Goal: Transaction & Acquisition: Purchase product/service

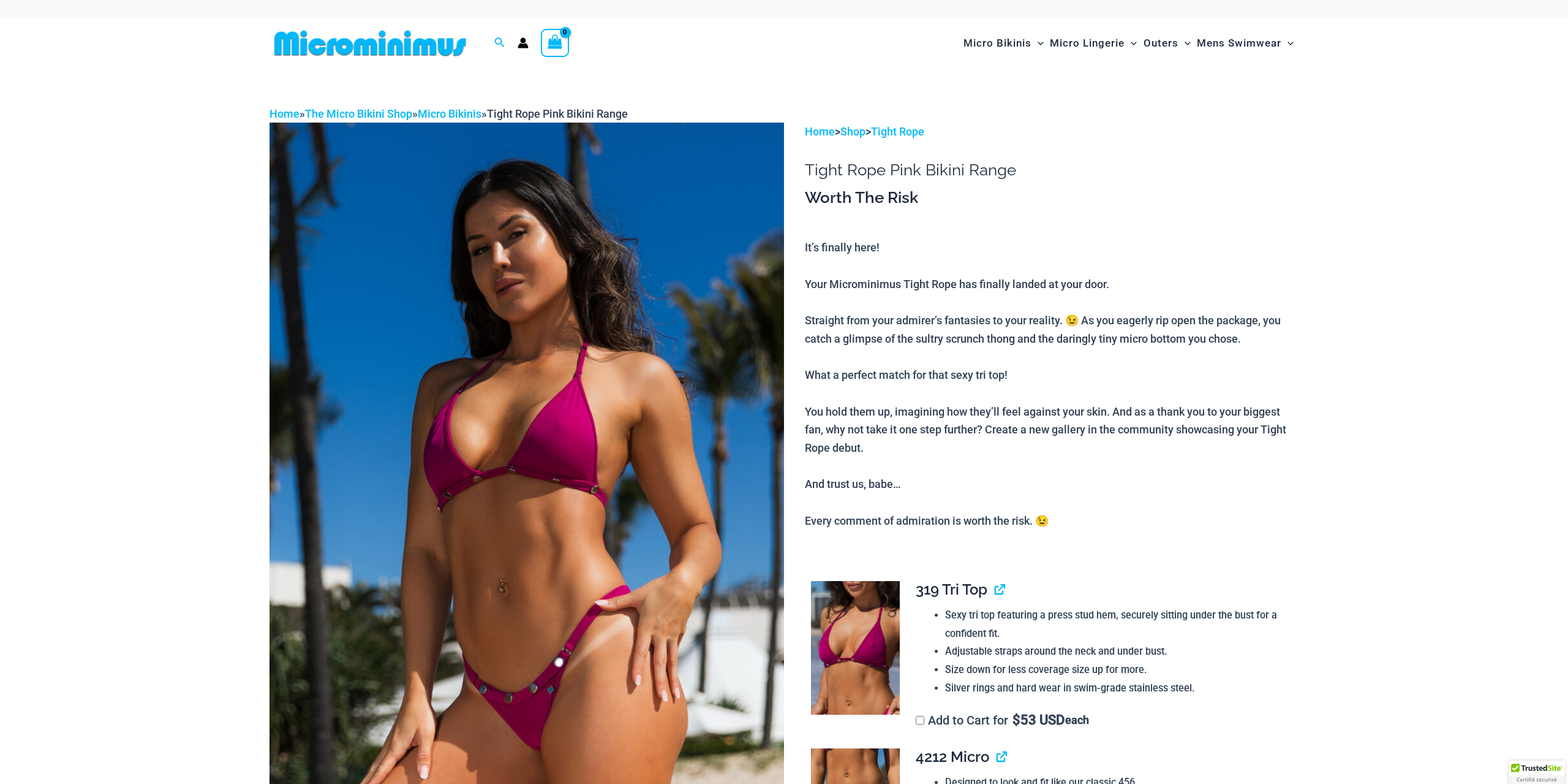
click at [535, 410] on img at bounding box center [527, 509] width 515 height 772
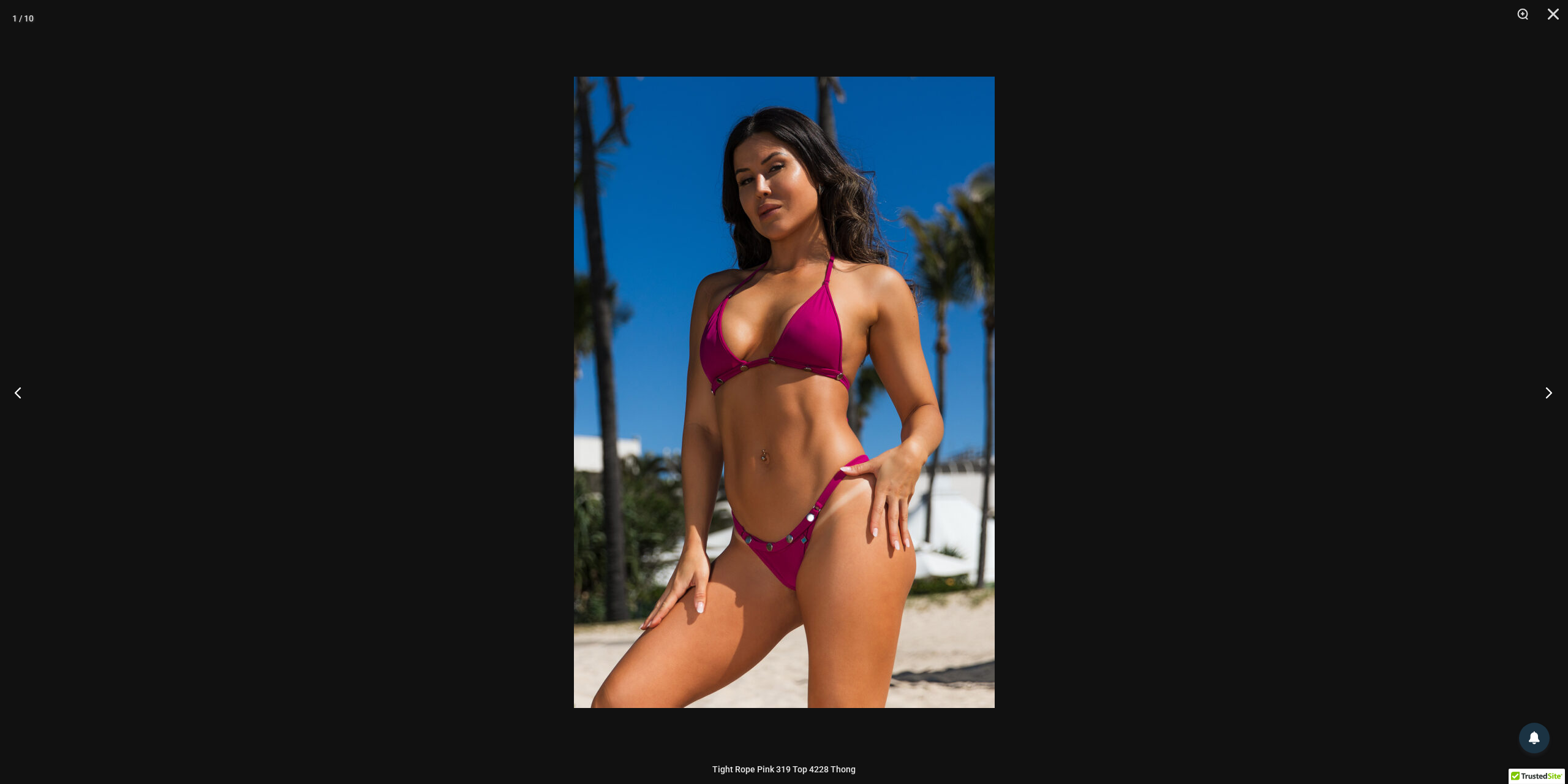
click at [1546, 394] on button "Next" at bounding box center [1545, 392] width 46 height 61
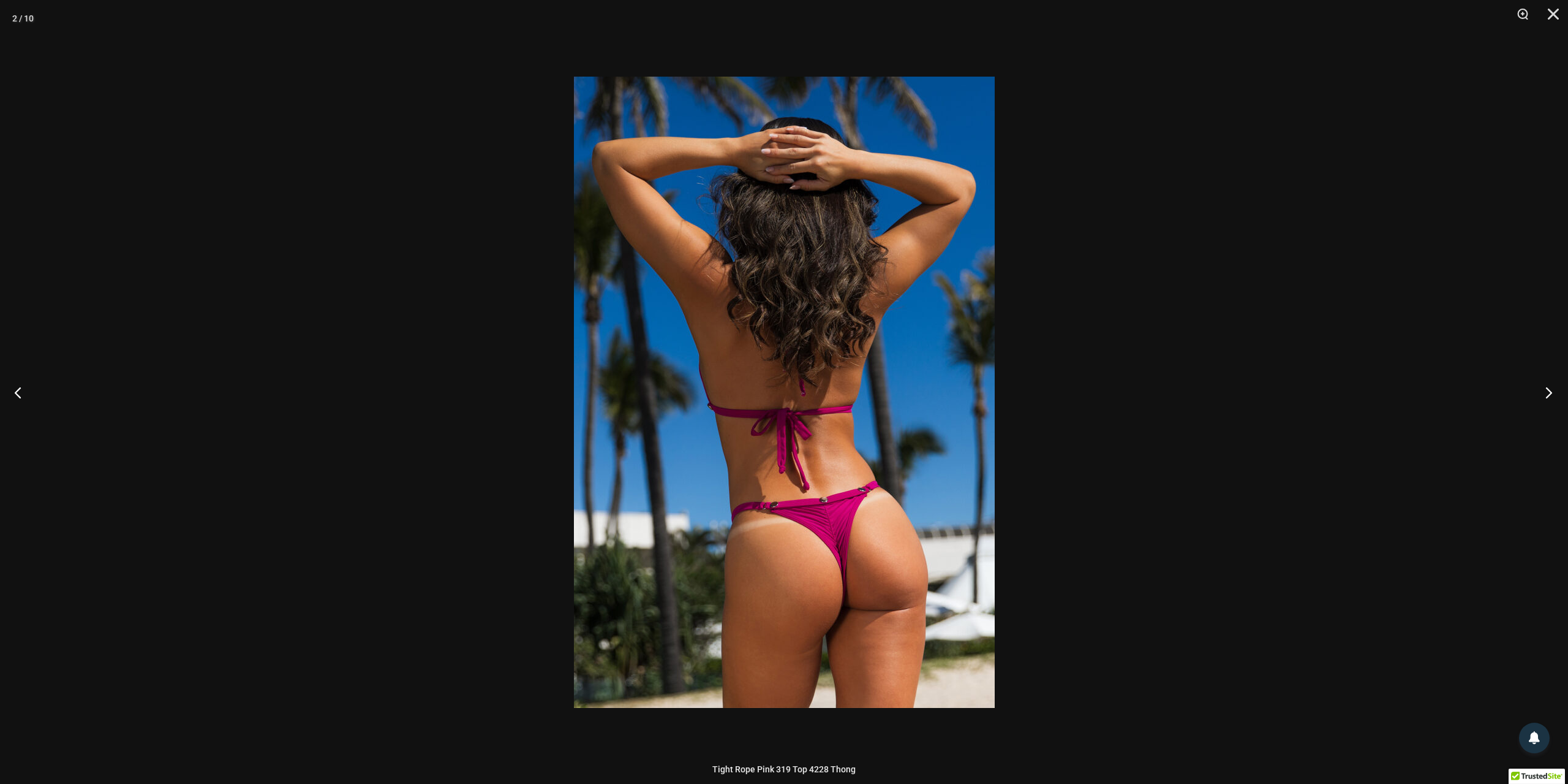
click at [1546, 394] on button "Next" at bounding box center [1545, 392] width 46 height 61
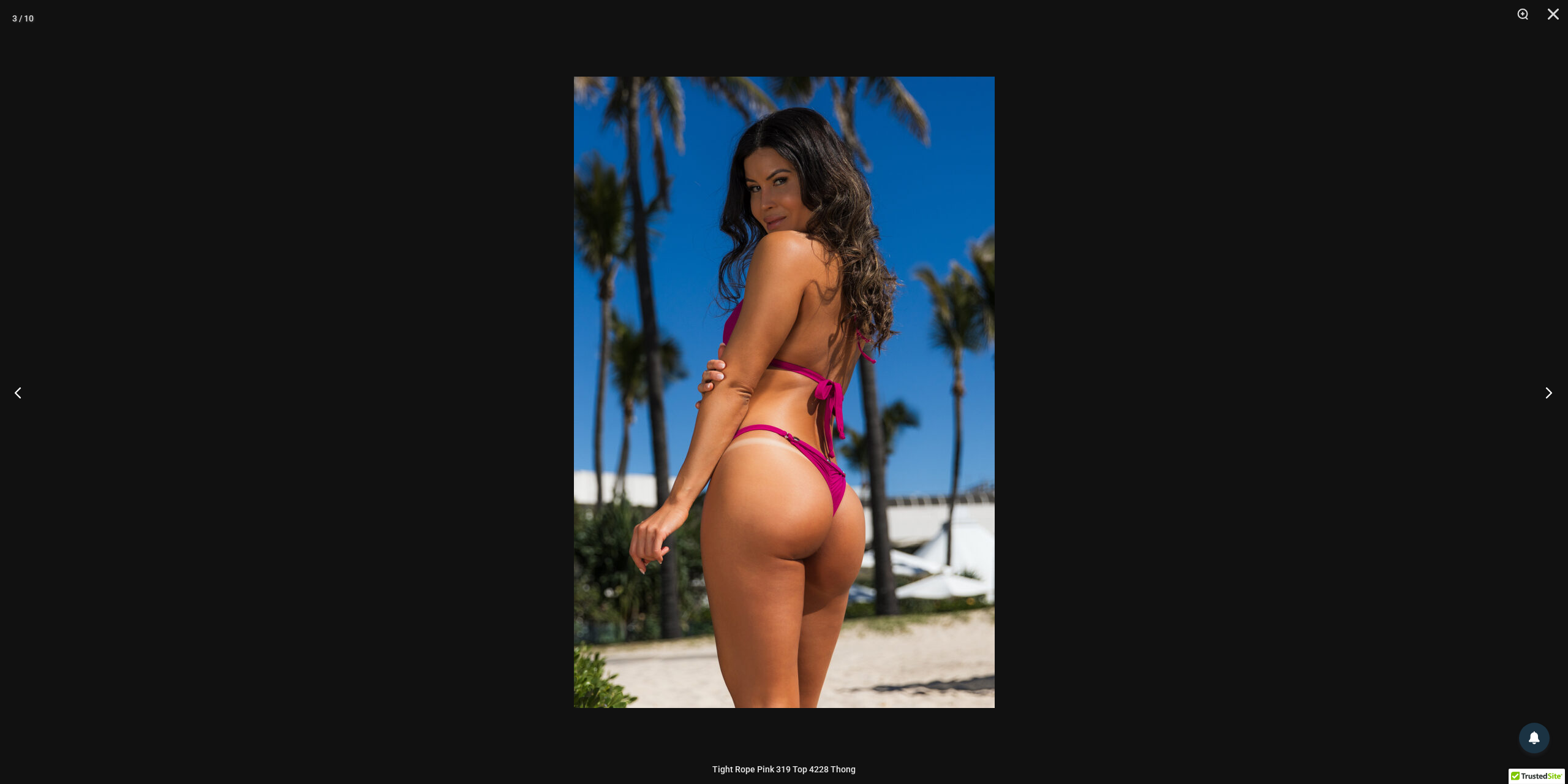
click at [1546, 394] on button "Next" at bounding box center [1545, 392] width 46 height 61
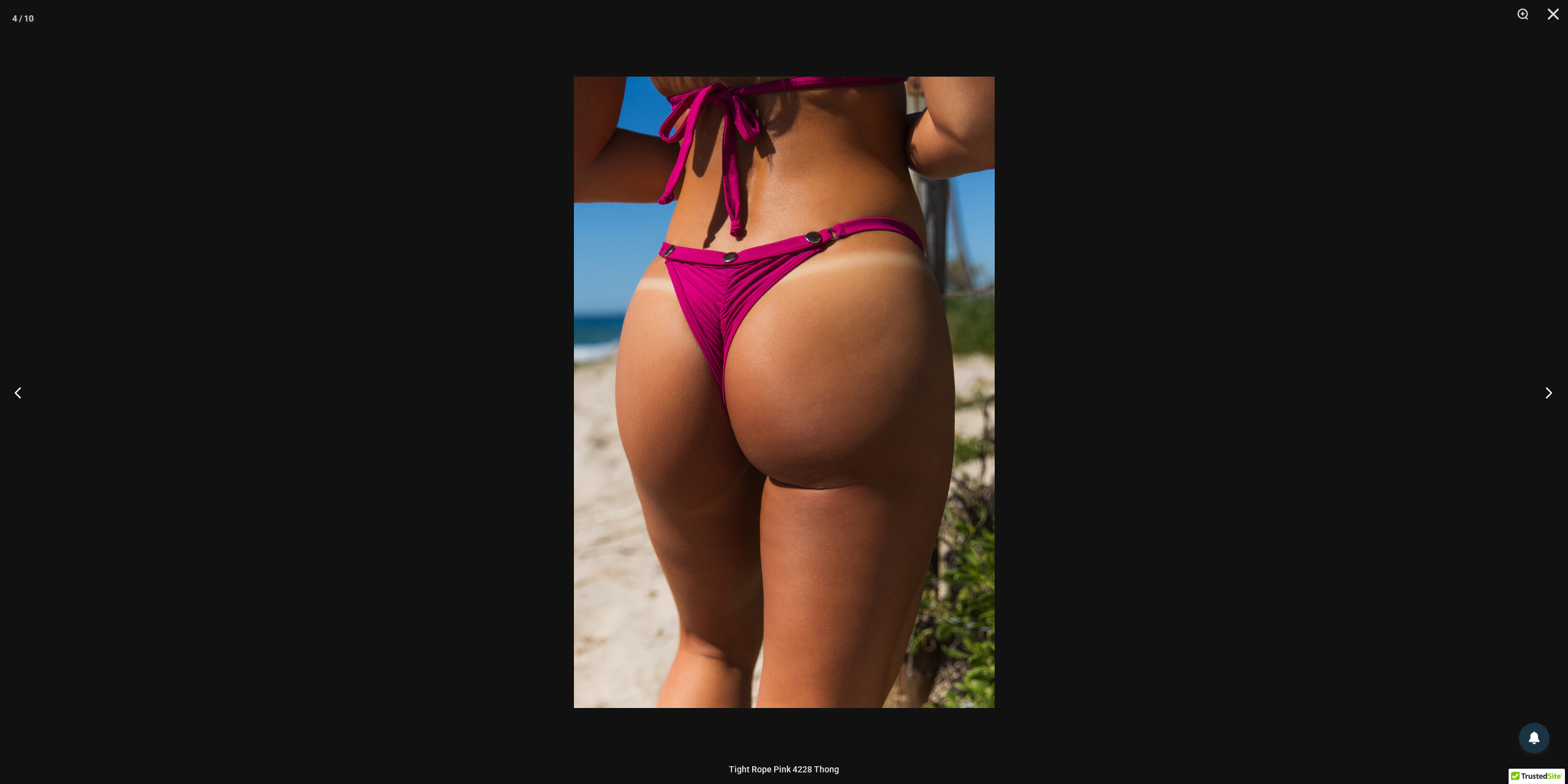
click at [1546, 394] on button "Next" at bounding box center [1545, 392] width 46 height 61
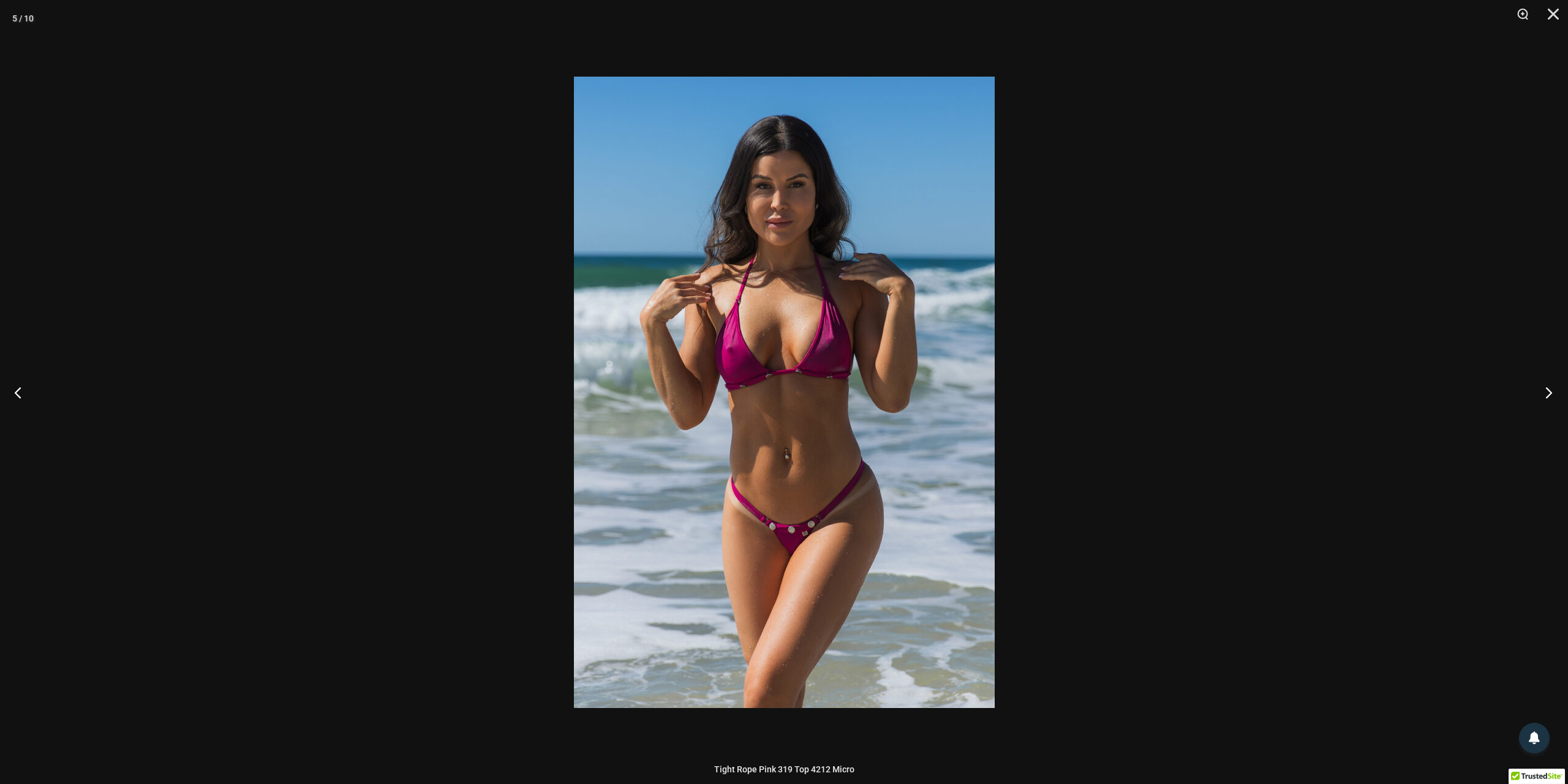
click at [1546, 394] on button "Next" at bounding box center [1545, 392] width 46 height 61
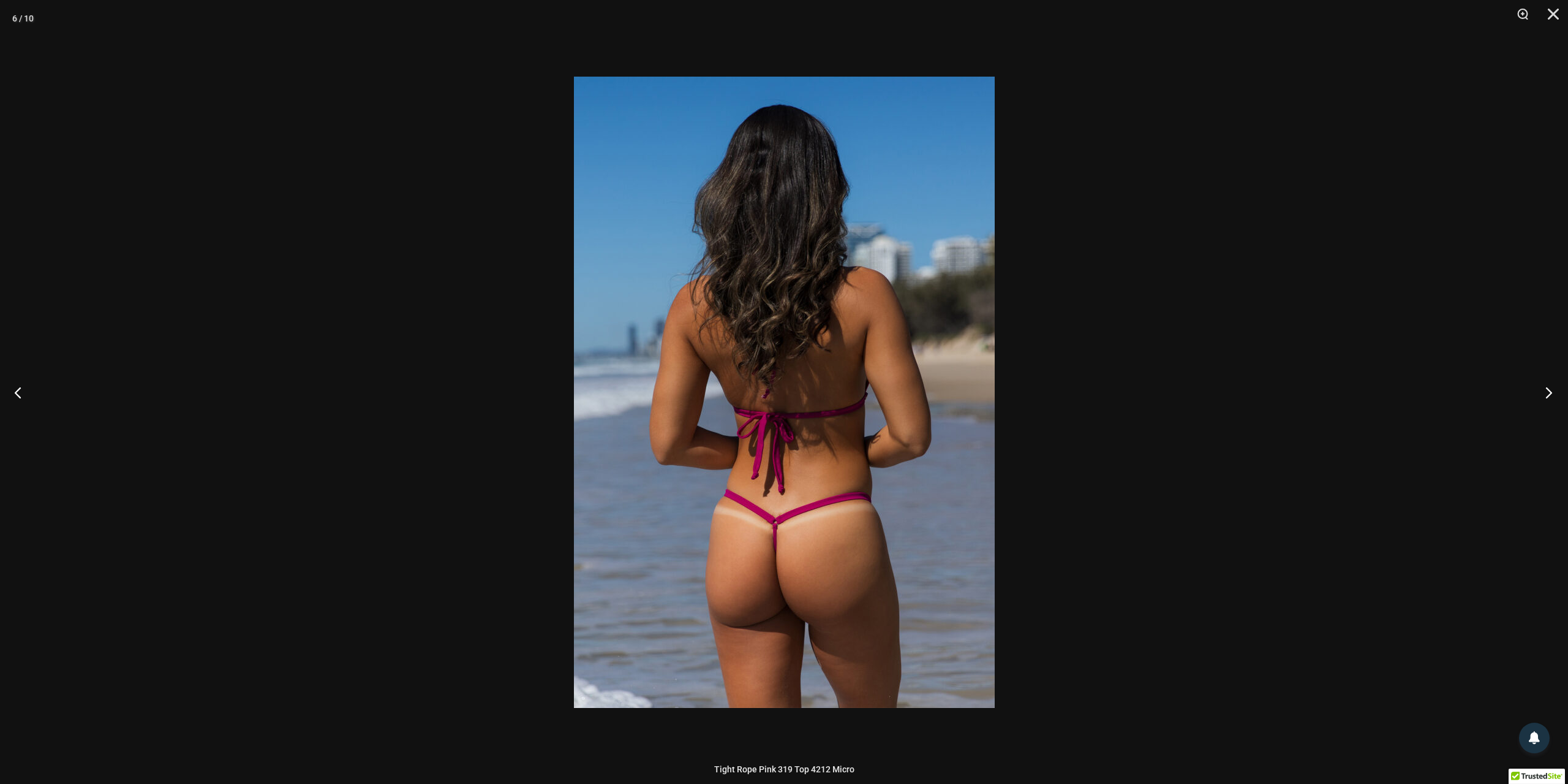
click at [1546, 394] on button "Next" at bounding box center [1545, 392] width 46 height 61
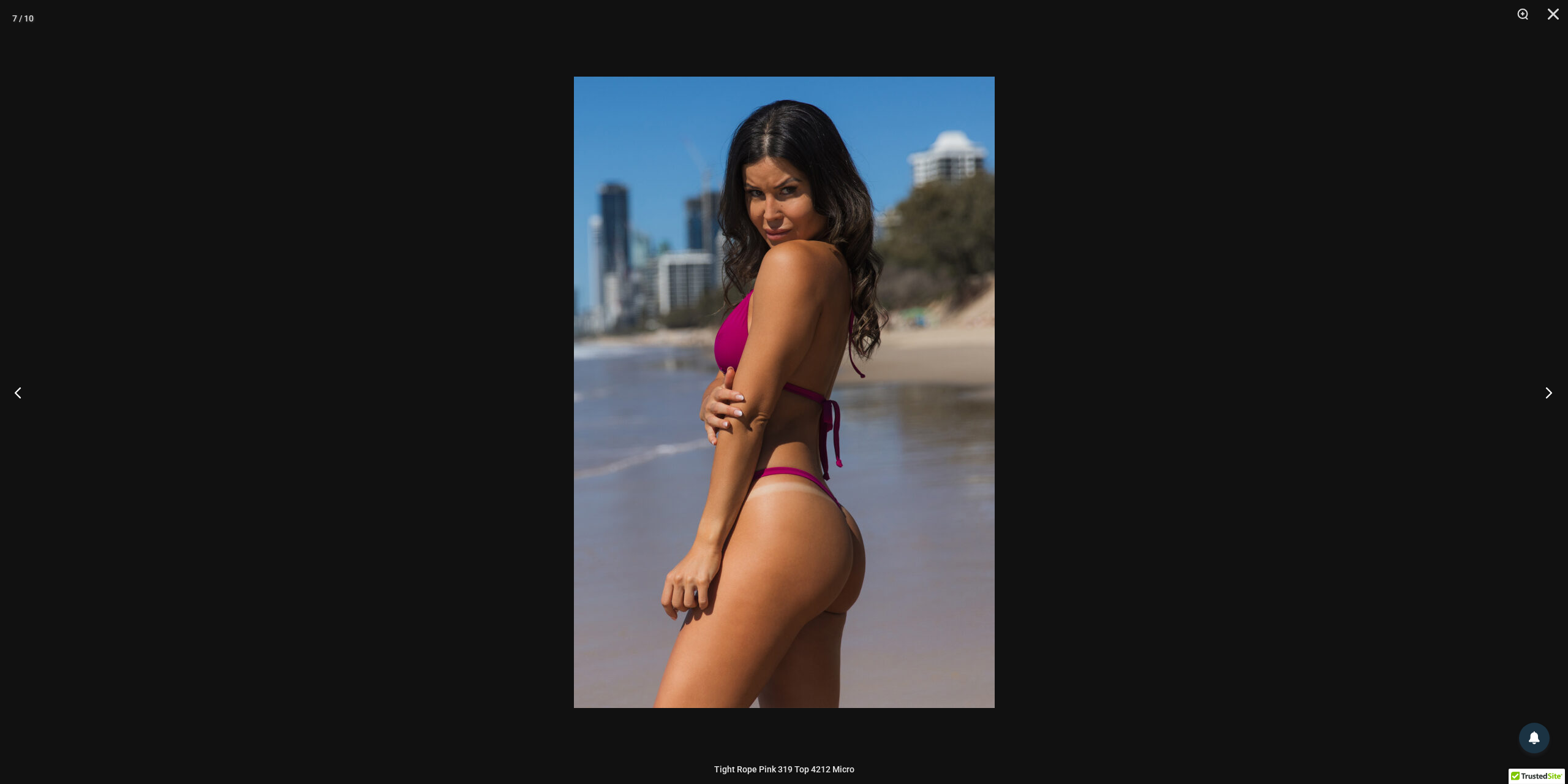
click at [1546, 394] on button "Next" at bounding box center [1545, 392] width 46 height 61
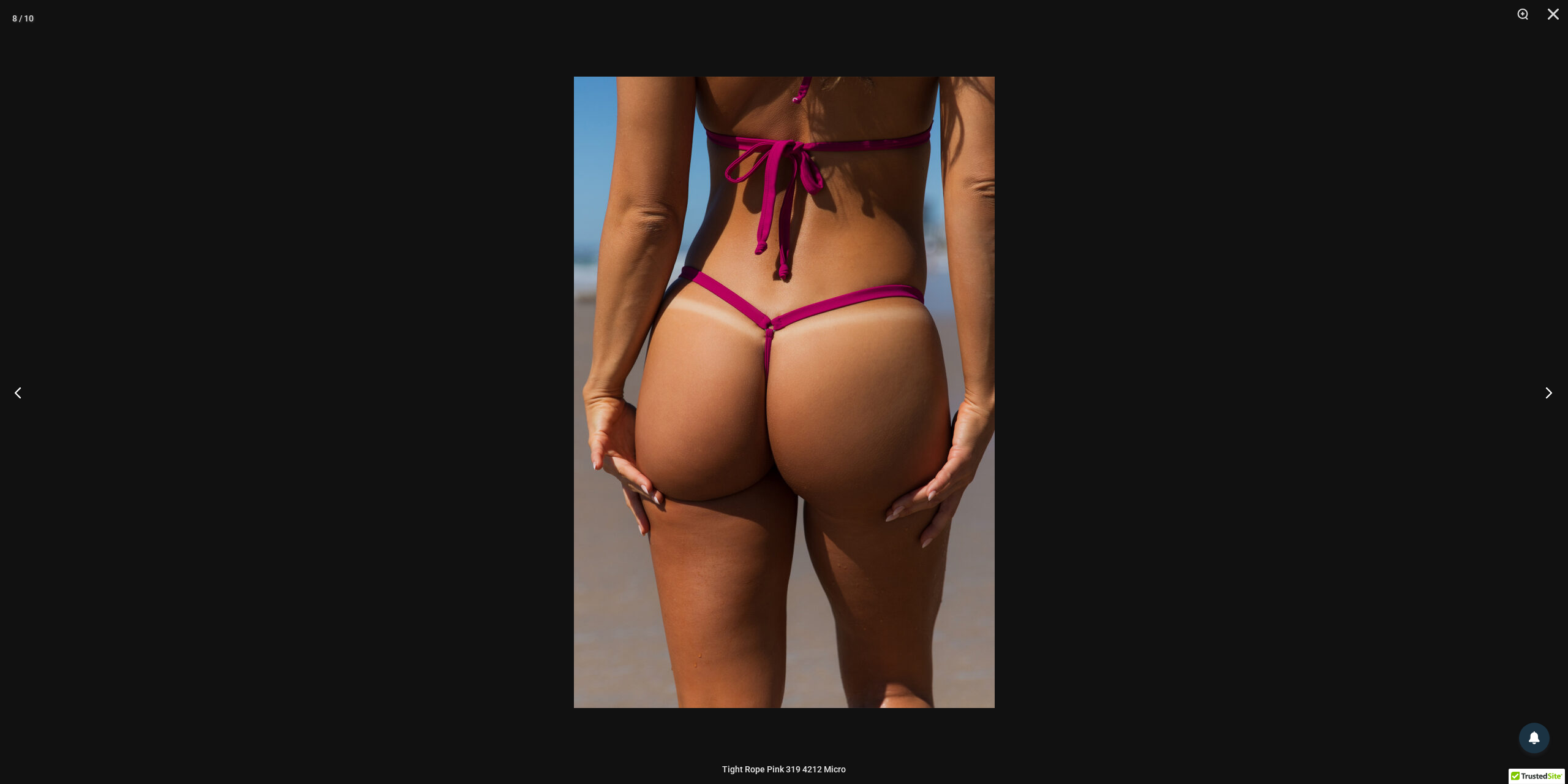
click at [1546, 394] on button "Next" at bounding box center [1545, 392] width 46 height 61
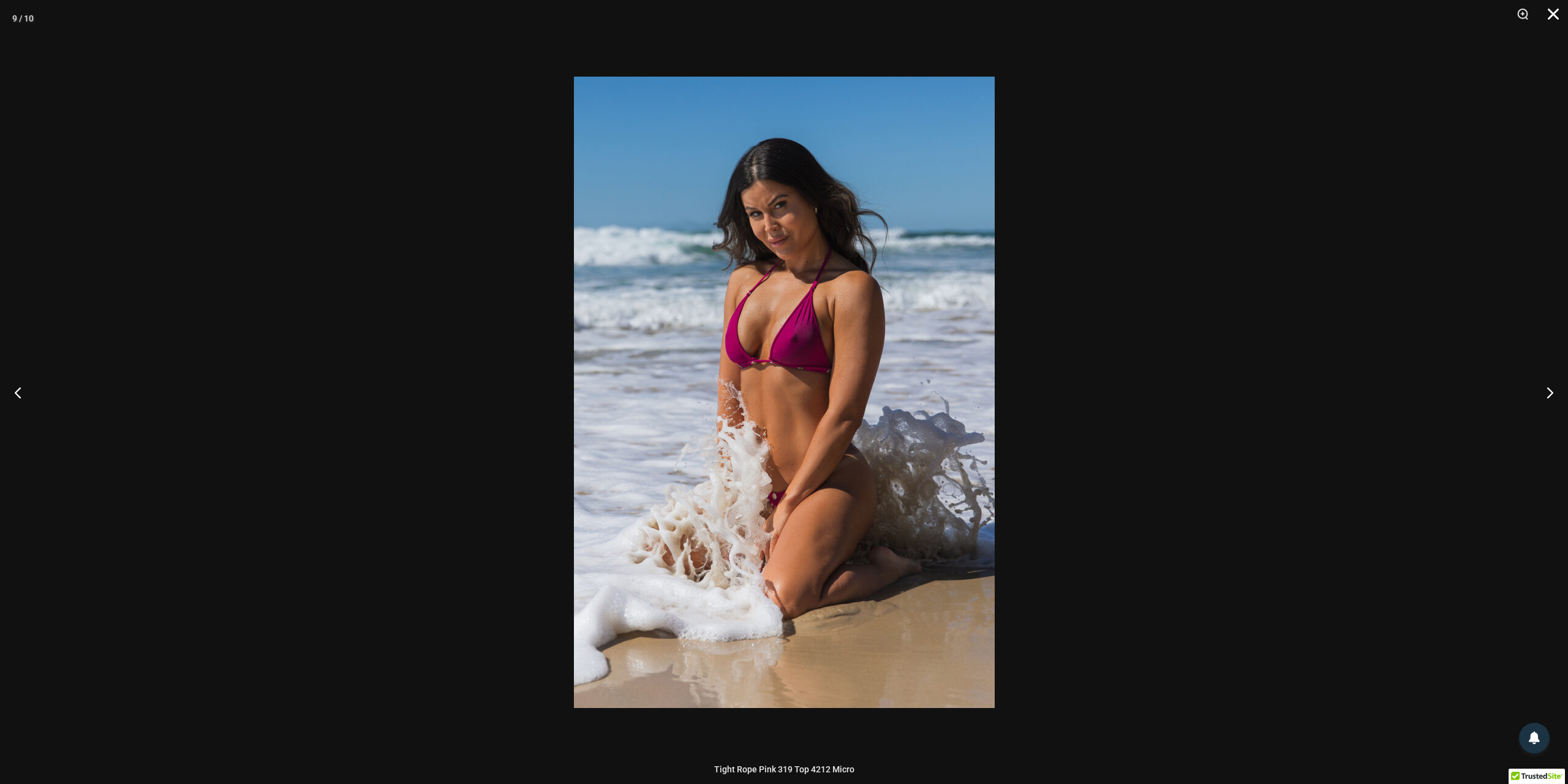
click at [1553, 8] on button "Close" at bounding box center [1549, 18] width 31 height 36
